Goal: Register for event/course

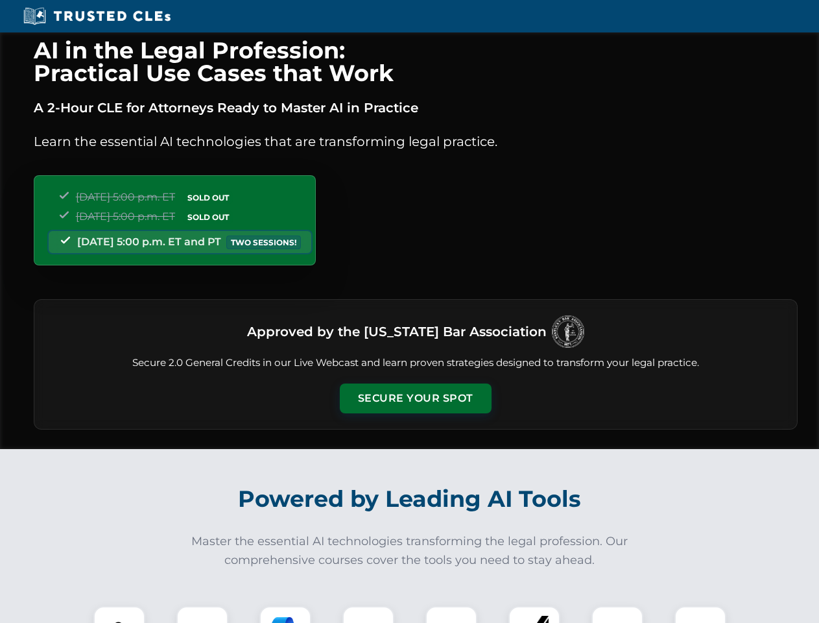
click at [415, 398] on button "Secure Your Spot" at bounding box center [416, 398] width 152 height 30
click at [119, 614] on img at bounding box center [120, 632] width 38 height 38
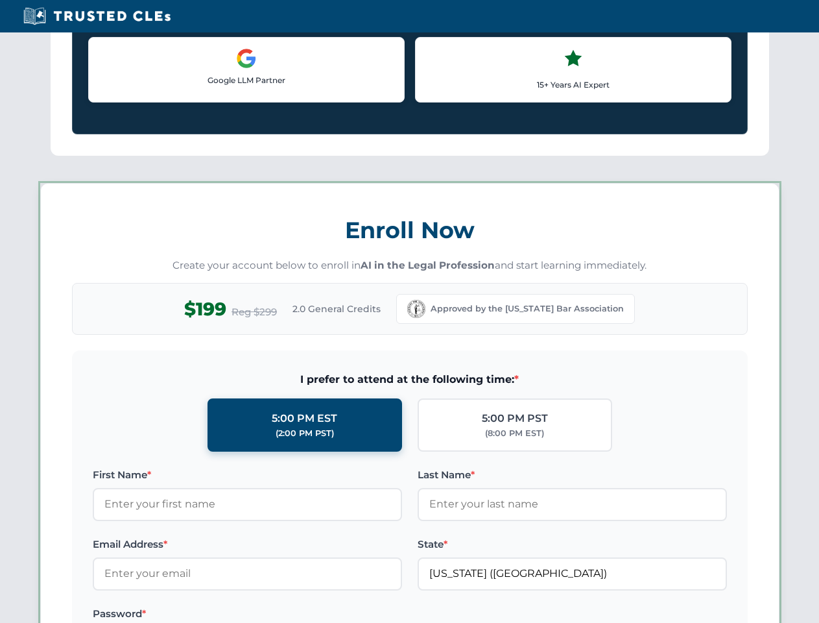
click at [285, 614] on label "Password *" at bounding box center [247, 614] width 309 height 16
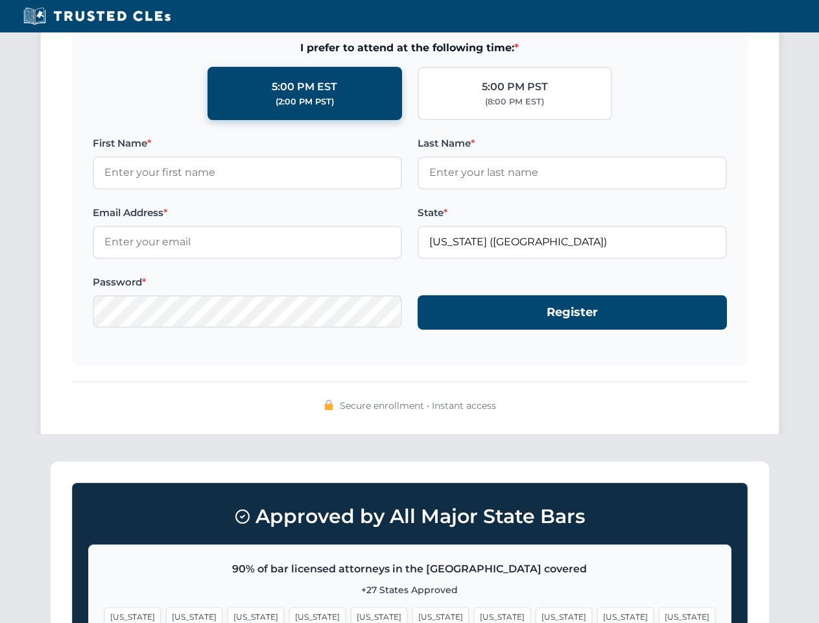
click at [598, 614] on span "[US_STATE]" at bounding box center [626, 616] width 56 height 19
